Goal: Task Accomplishment & Management: Manage account settings

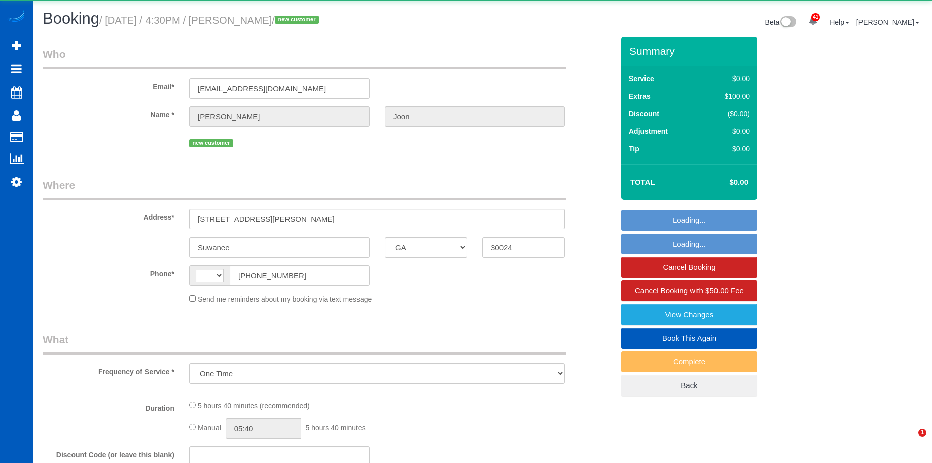
select select "GA"
select select "string:[GEOGRAPHIC_DATA]"
select select "string:fspay-8b67bc96-ffd9-49d6-8424-63ab3c242098"
select select "199"
select select "3001"
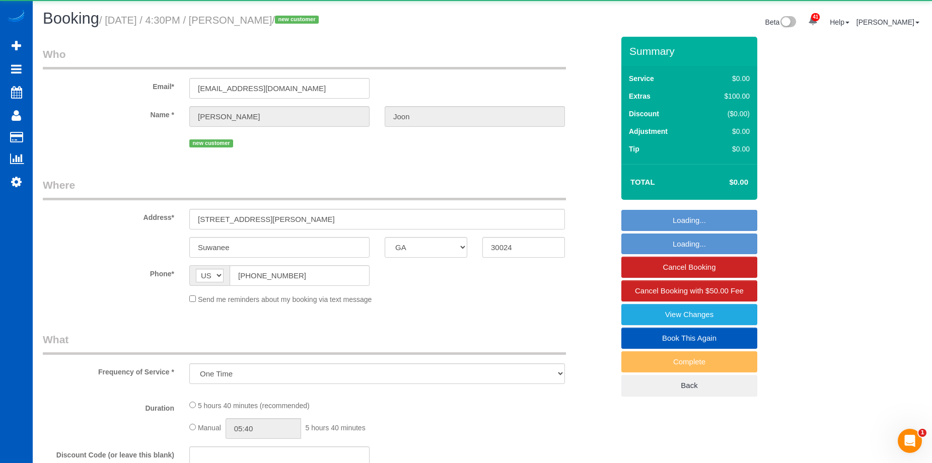
select select "5"
select select "4"
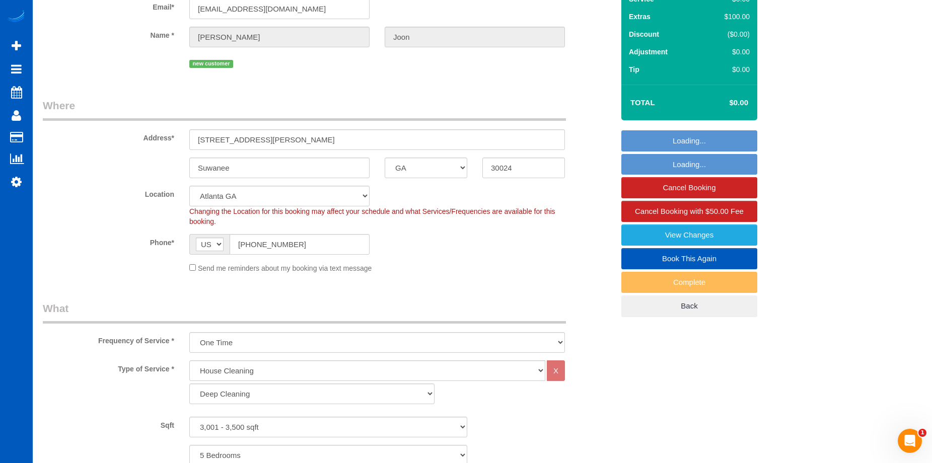
select select "object:1095"
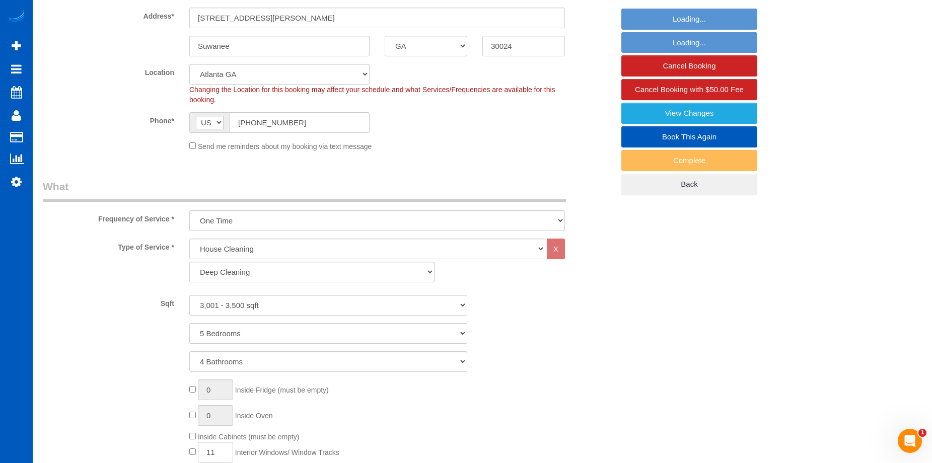
select select "3001"
select select "5"
select select "4"
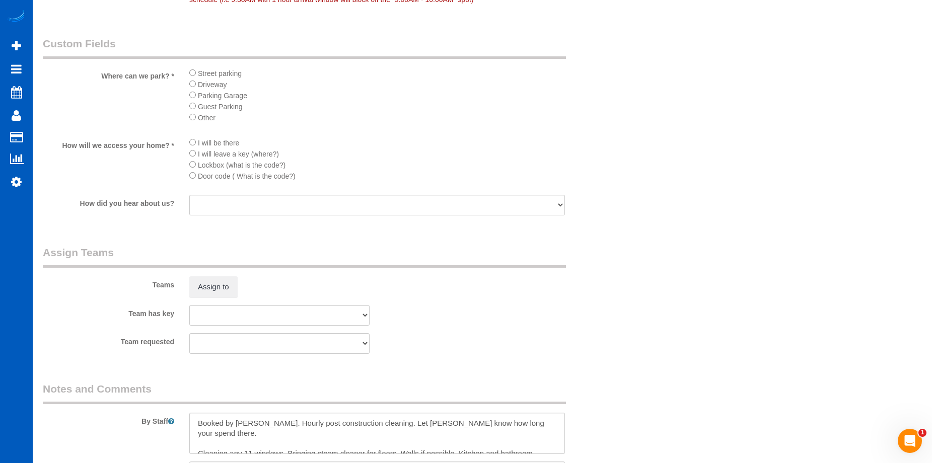
scroll to position [1258, 0]
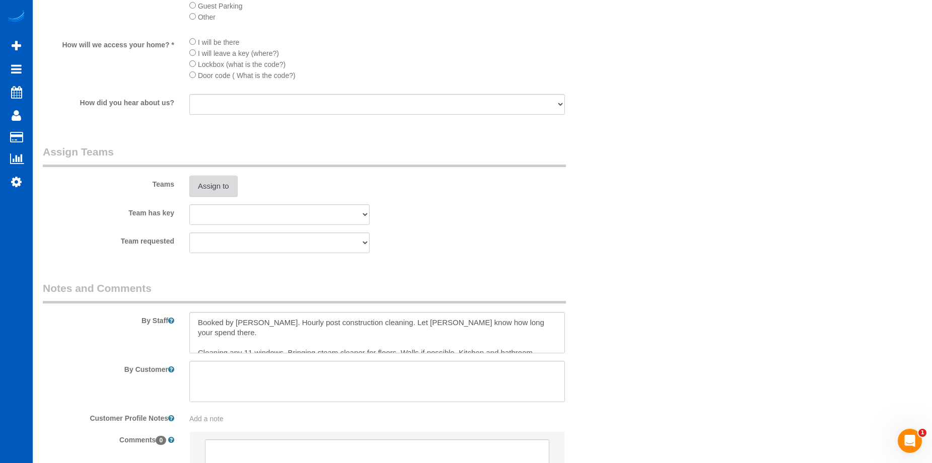
click at [227, 189] on button "Assign to" at bounding box center [213, 186] width 48 height 21
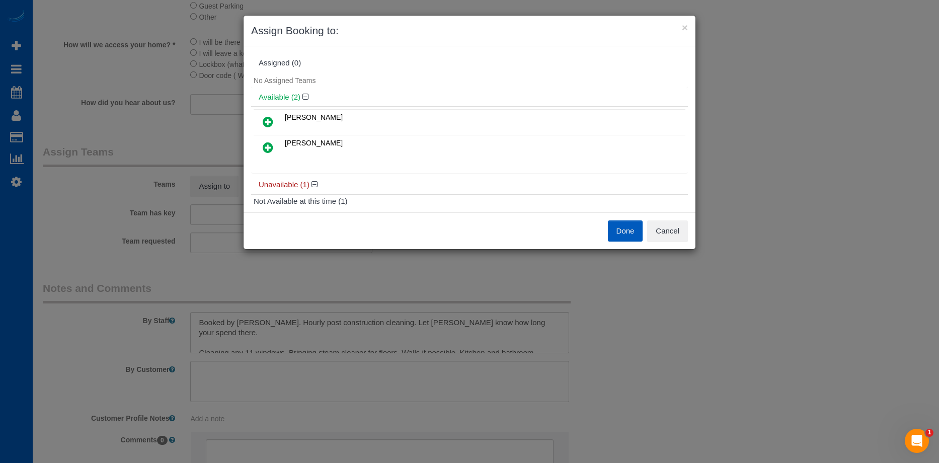
click at [271, 119] on icon at bounding box center [268, 122] width 11 height 12
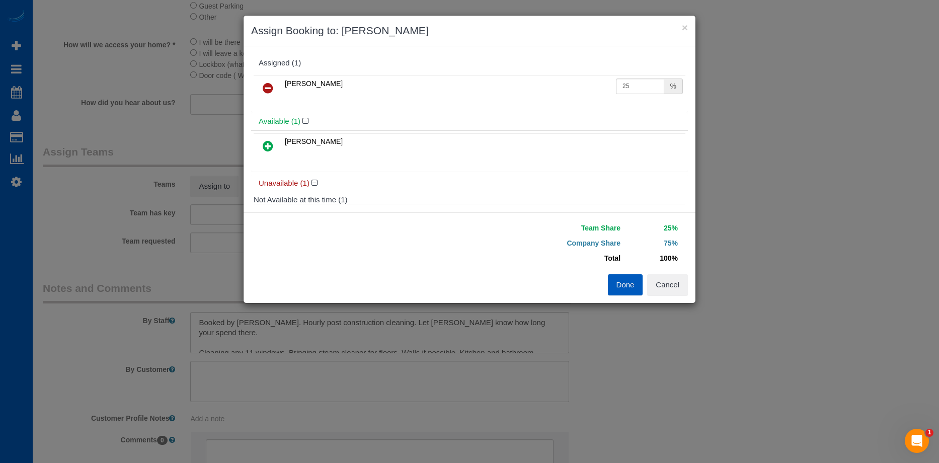
click at [267, 145] on icon at bounding box center [268, 146] width 11 height 12
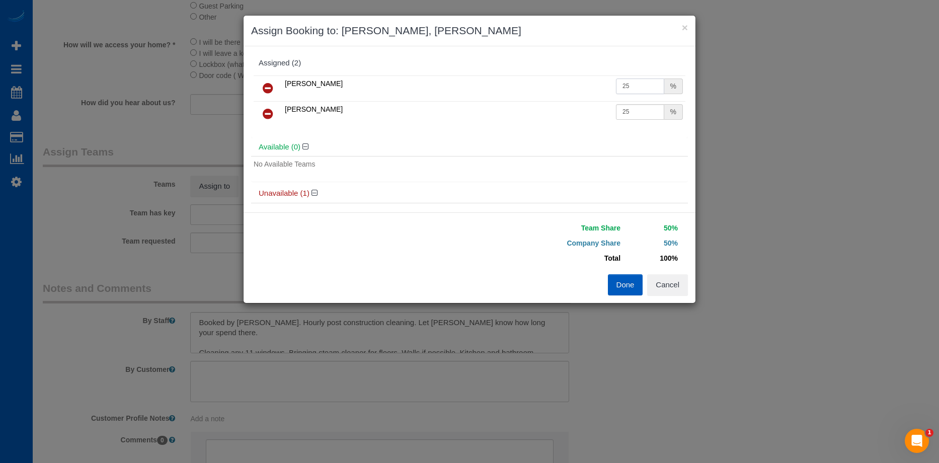
click at [628, 90] on input "25" at bounding box center [640, 87] width 48 height 16
drag, startPoint x: 638, startPoint y: 85, endPoint x: 582, endPoint y: 84, distance: 55.9
click at [582, 84] on tr "[PERSON_NAME] 25 %" at bounding box center [470, 88] width 432 height 26
type input "7"
type input "27"
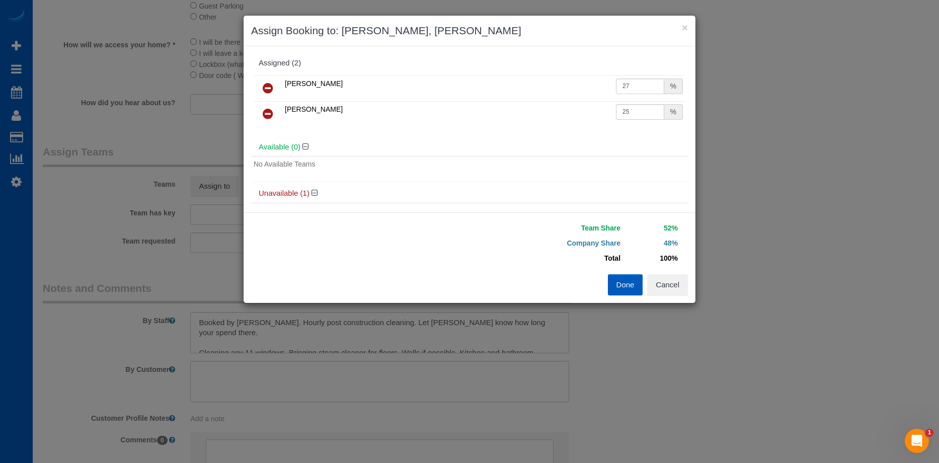
drag, startPoint x: 633, startPoint y: 120, endPoint x: 634, endPoint y: 115, distance: 5.1
click at [634, 117] on td "25 %" at bounding box center [649, 114] width 72 height 26
click at [634, 115] on input "25" at bounding box center [640, 112] width 48 height 16
drag, startPoint x: 637, startPoint y: 112, endPoint x: 585, endPoint y: 115, distance: 51.9
click at [585, 115] on tr "[PERSON_NAME] 25 %" at bounding box center [470, 114] width 432 height 26
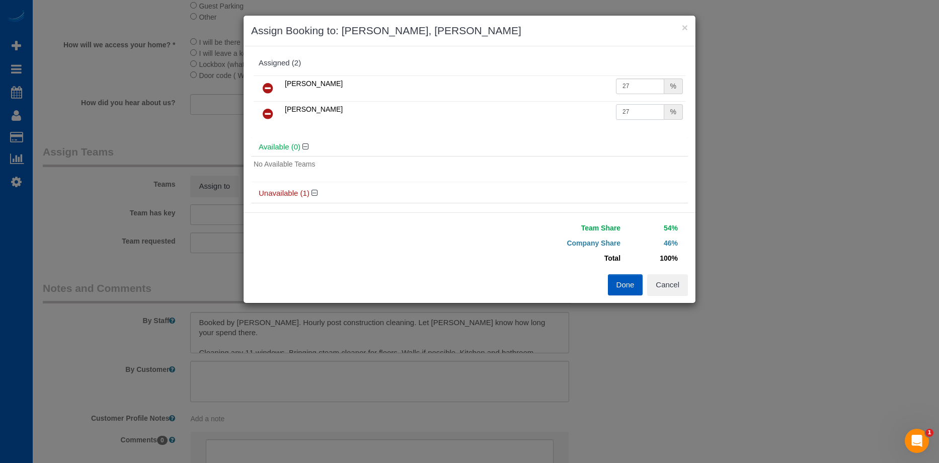
type input "27"
click at [615, 283] on button "Done" at bounding box center [625, 284] width 35 height 21
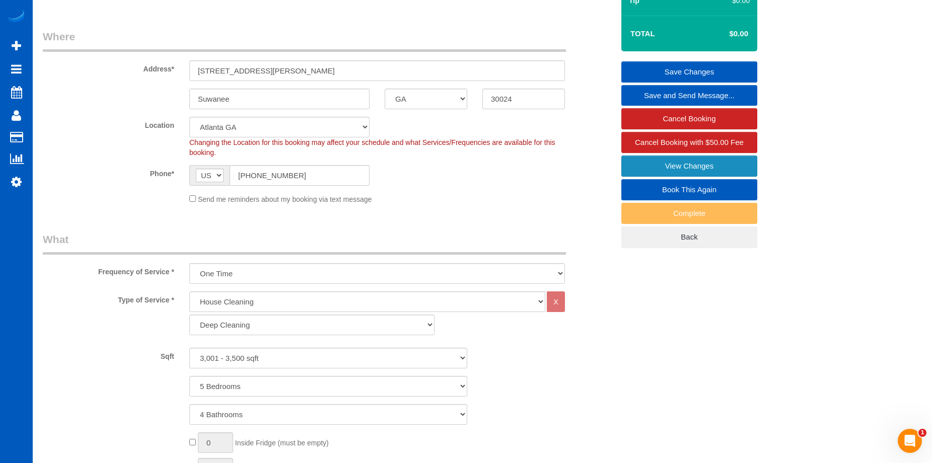
scroll to position [50, 0]
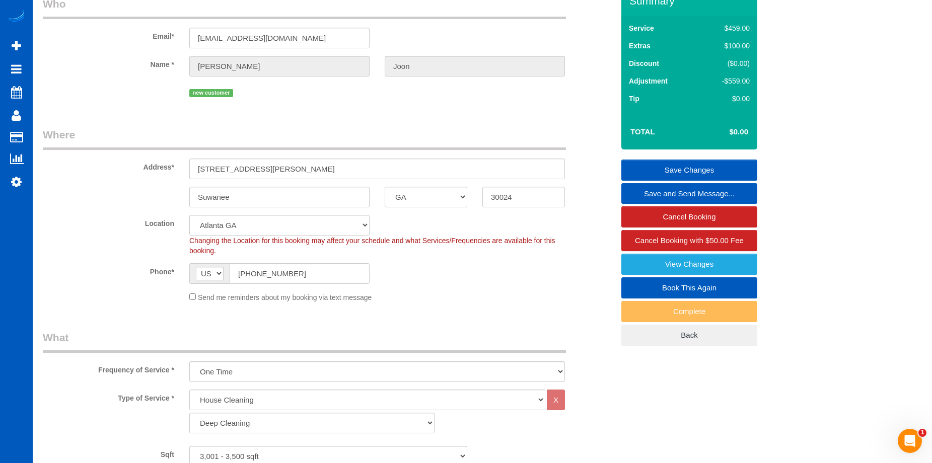
click at [659, 162] on link "Save Changes" at bounding box center [689, 170] width 136 height 21
